Goal: Information Seeking & Learning: Learn about a topic

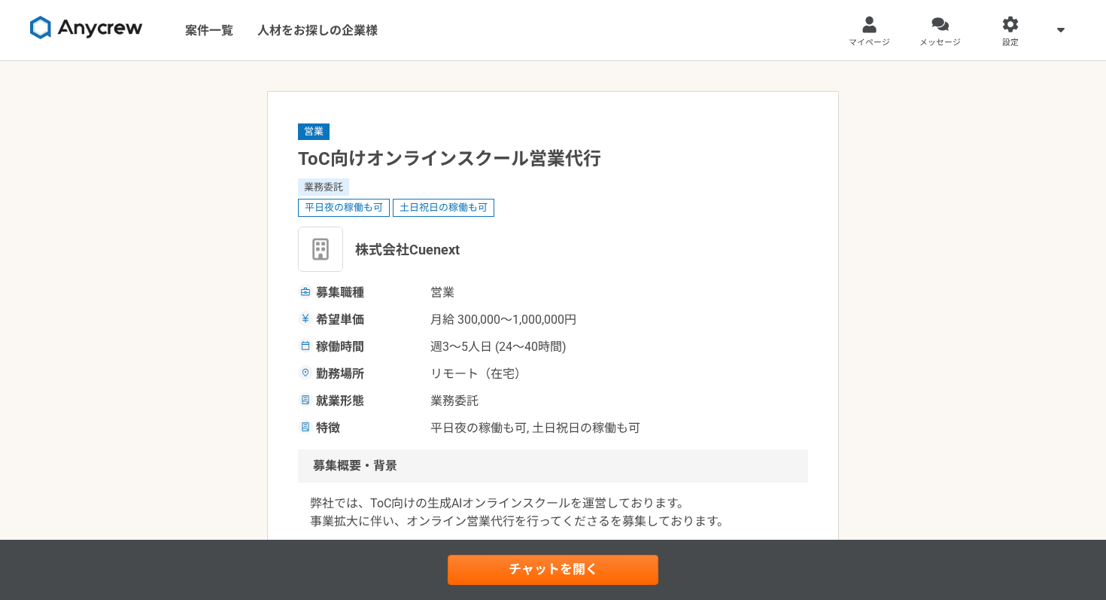
click at [119, 32] on img at bounding box center [86, 28] width 113 height 24
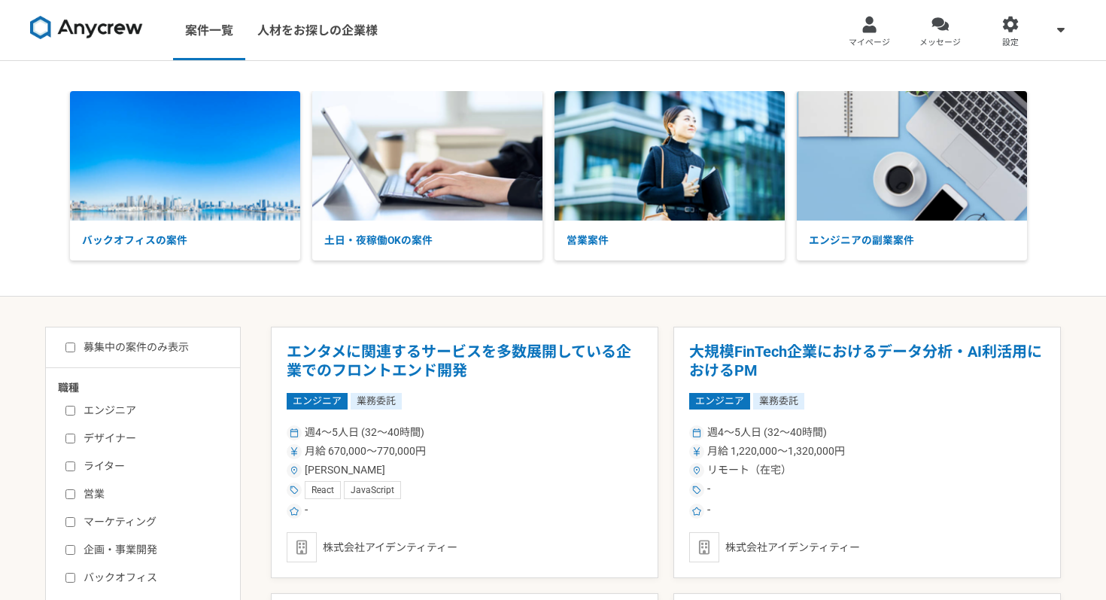
click at [71, 348] on input "募集中の案件のみ表示" at bounding box center [70, 347] width 10 height 10
checkbox input "true"
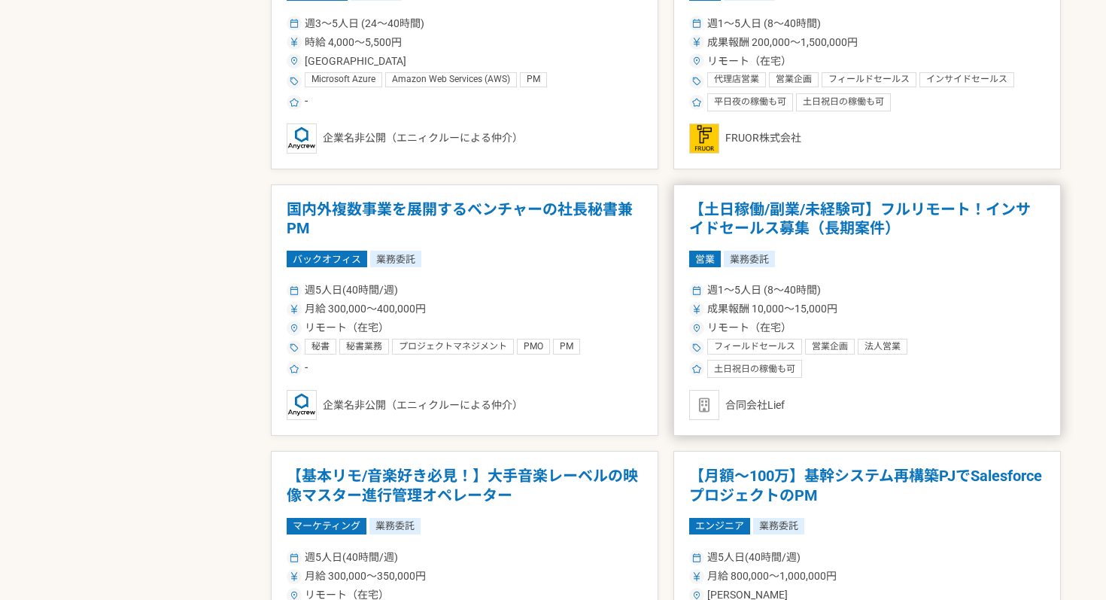
scroll to position [1485, 0]
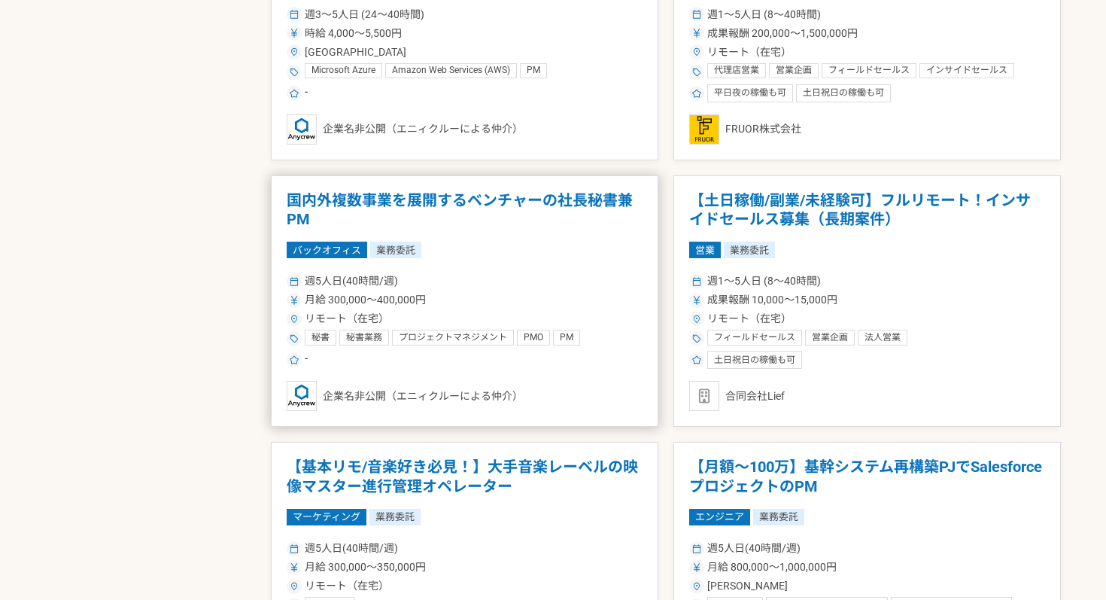
click at [491, 238] on article "国内外複数事業を展開するベンチャーの社長秘書兼PM バックオフィス 業務委託 週5人日(40時間/週) 月給 300,000〜400,000円 リモート（在宅…" at bounding box center [464, 301] width 387 height 252
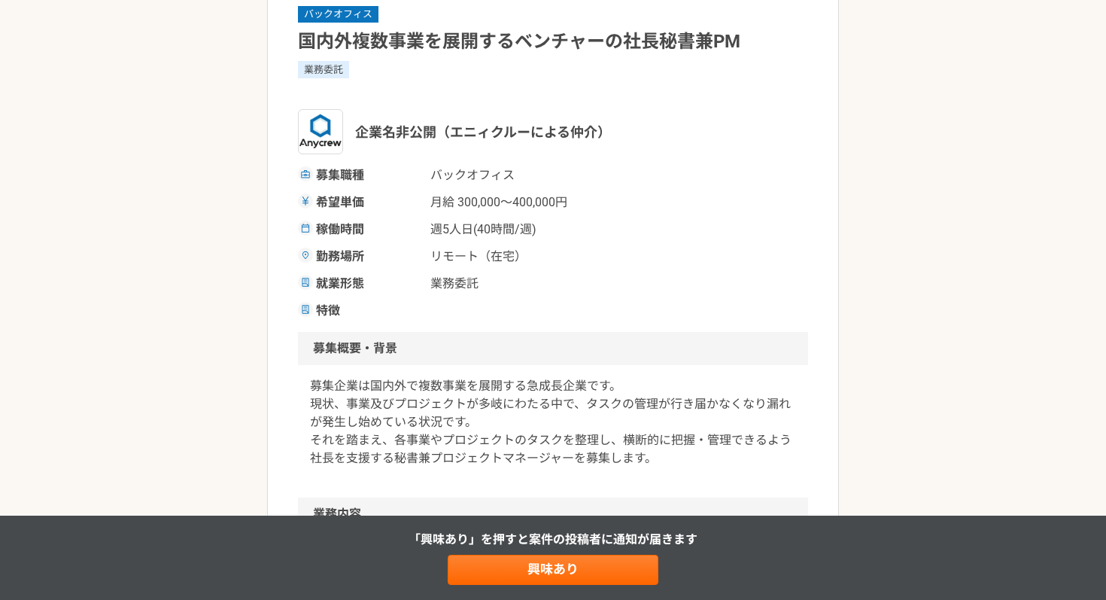
scroll to position [140, 0]
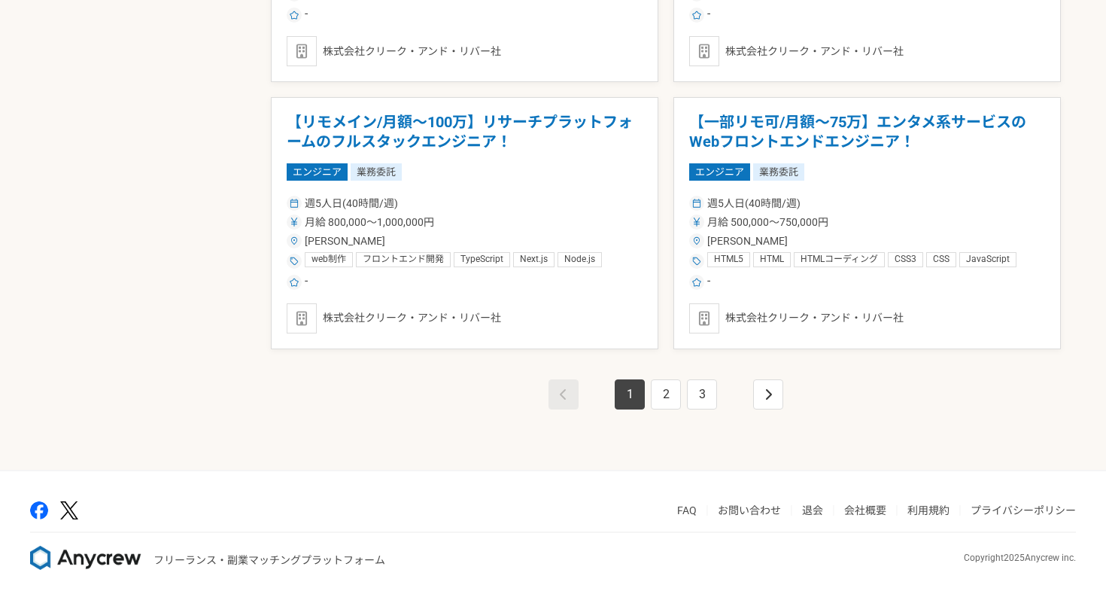
scroll to position [2623, 0]
